Goal: Complete application form

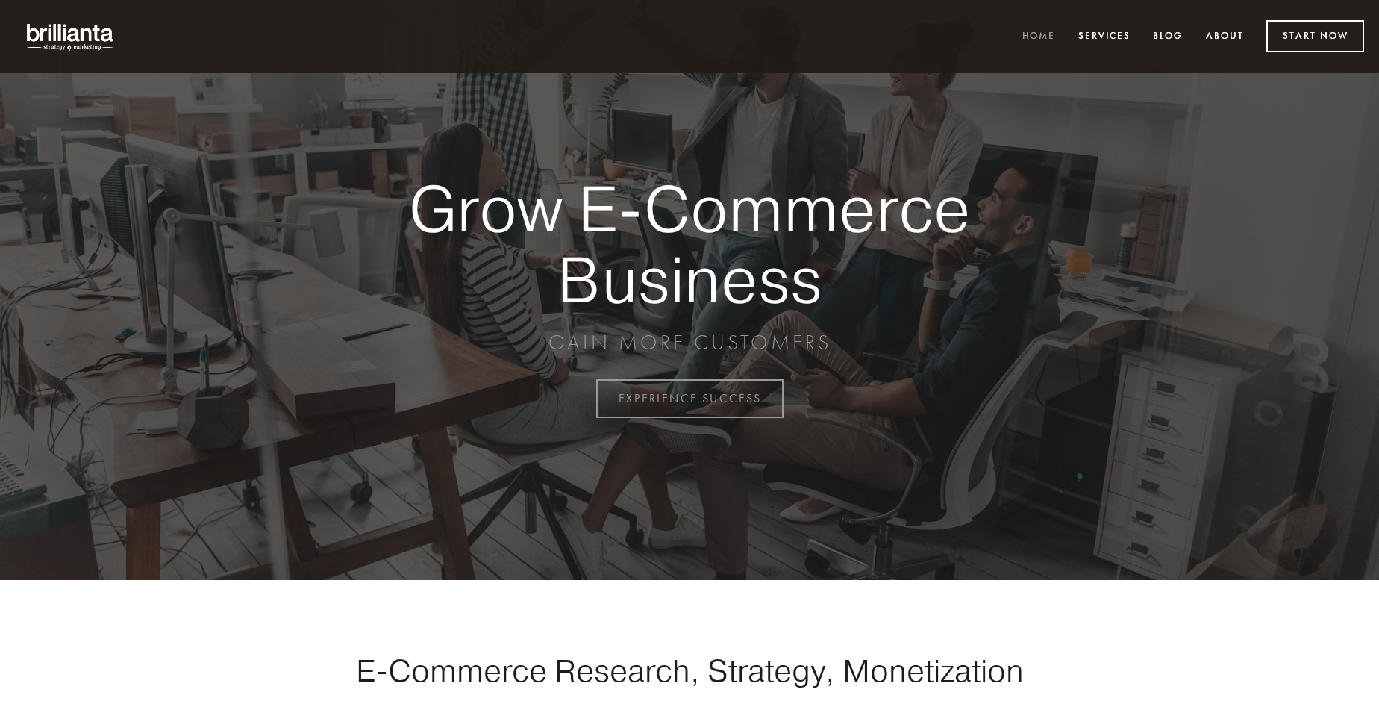
scroll to position [3912, 0]
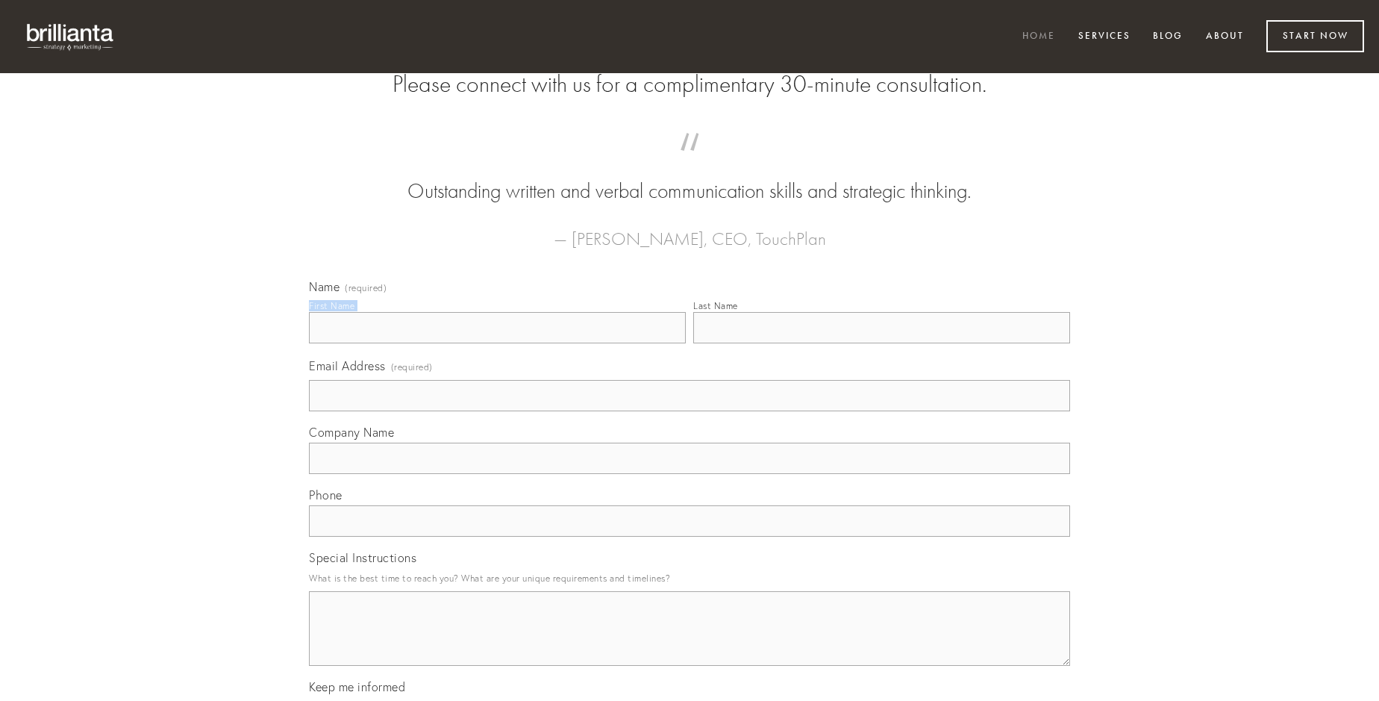
type input "[PERSON_NAME]"
click at [881, 343] on input "Last Name" at bounding box center [881, 327] width 377 height 31
type input "[PERSON_NAME]"
click at [690, 411] on input "Email Address (required)" at bounding box center [689, 395] width 761 height 31
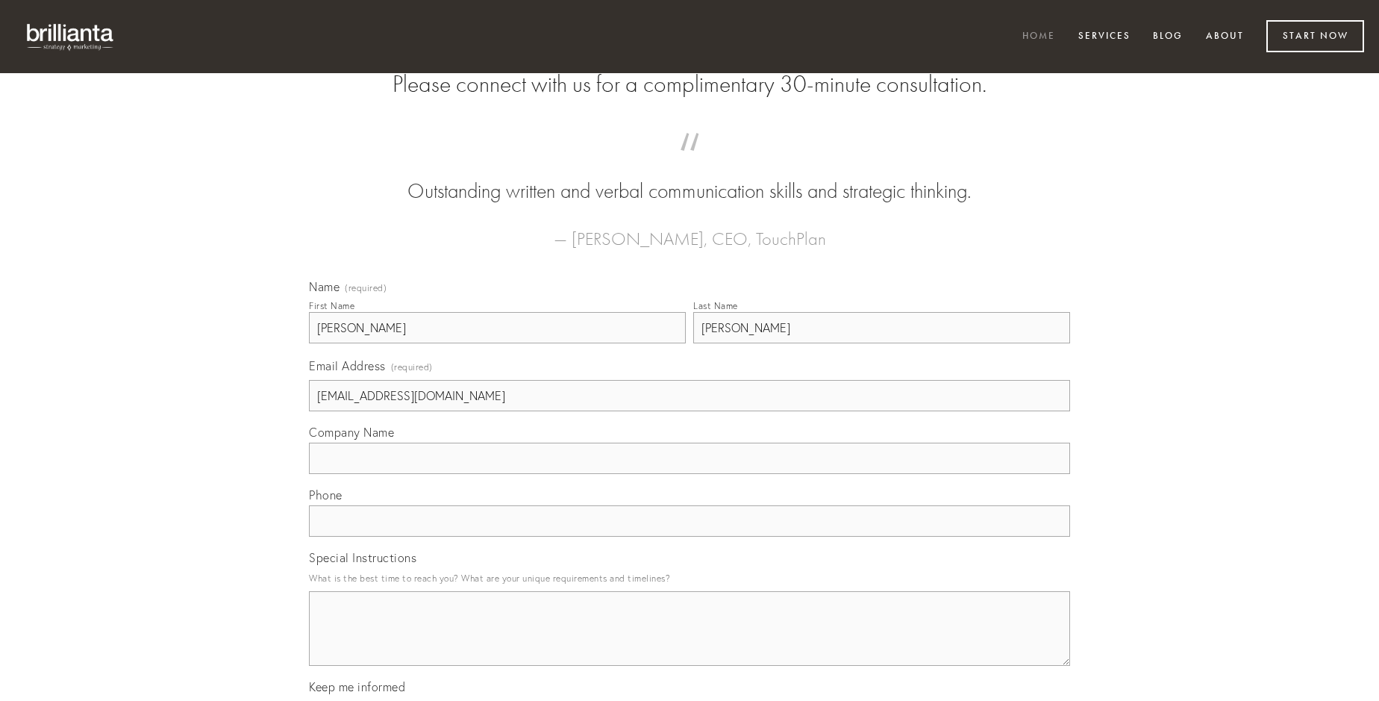
type input "[EMAIL_ADDRESS][DOMAIN_NAME]"
click at [690, 474] on input "Company Name" at bounding box center [689, 458] width 761 height 31
type input "avarus"
click at [690, 537] on input "text" at bounding box center [689, 520] width 761 height 31
click at [690, 642] on textarea "Special Instructions" at bounding box center [689, 628] width 761 height 75
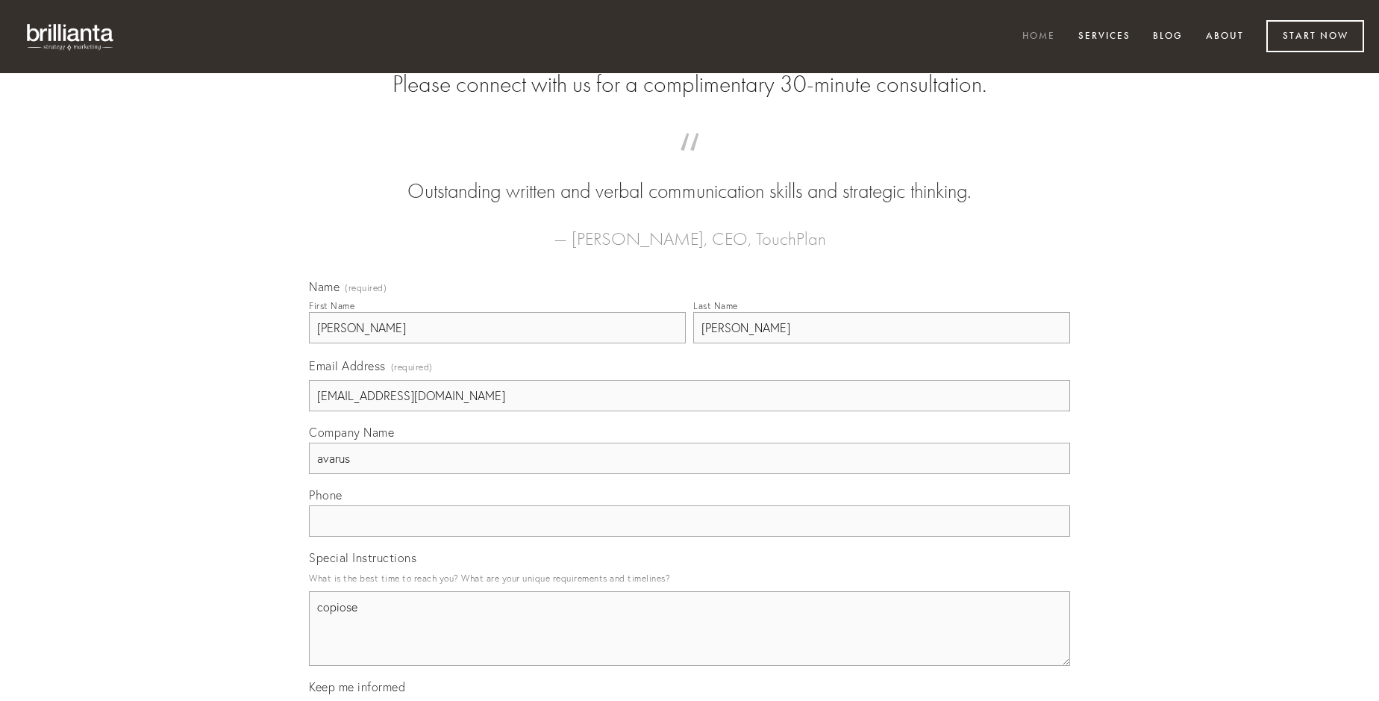
type textarea "copiose"
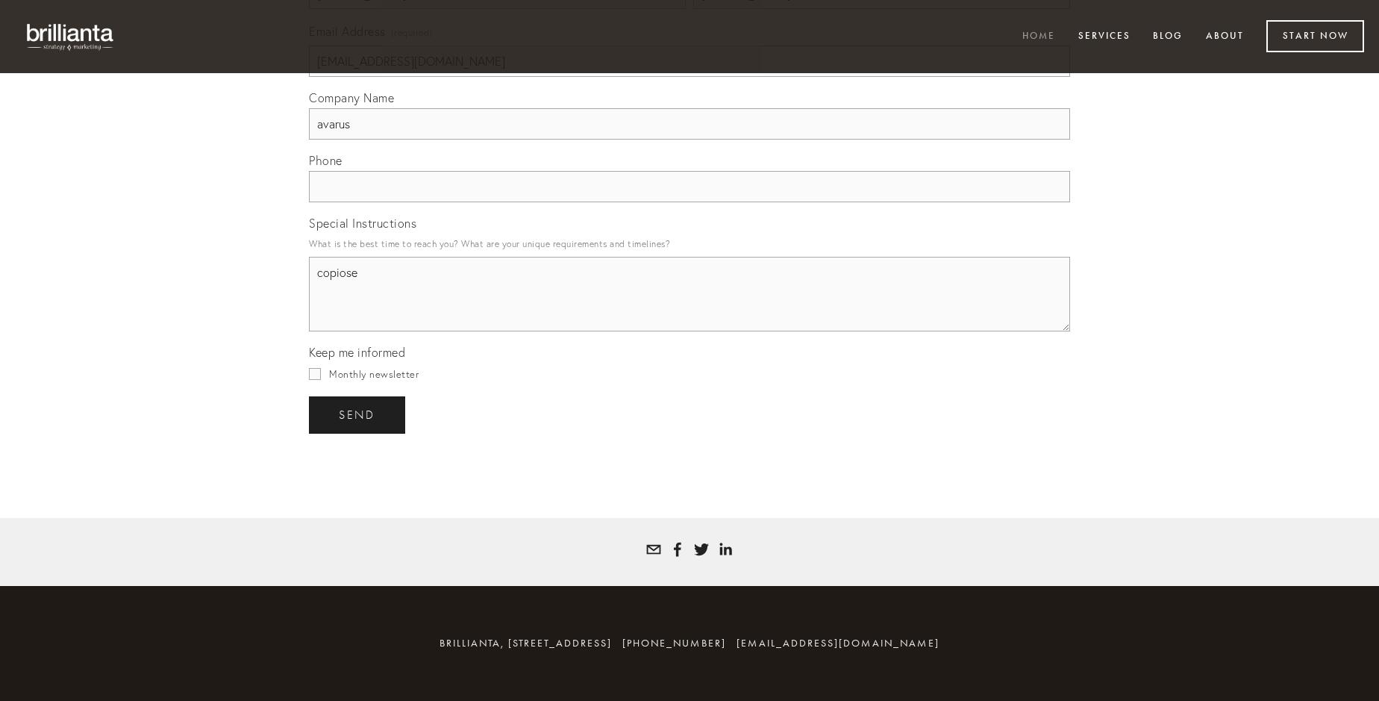
click at [358, 414] on span "send" at bounding box center [357, 414] width 37 height 13
